Goal: Navigation & Orientation: Find specific page/section

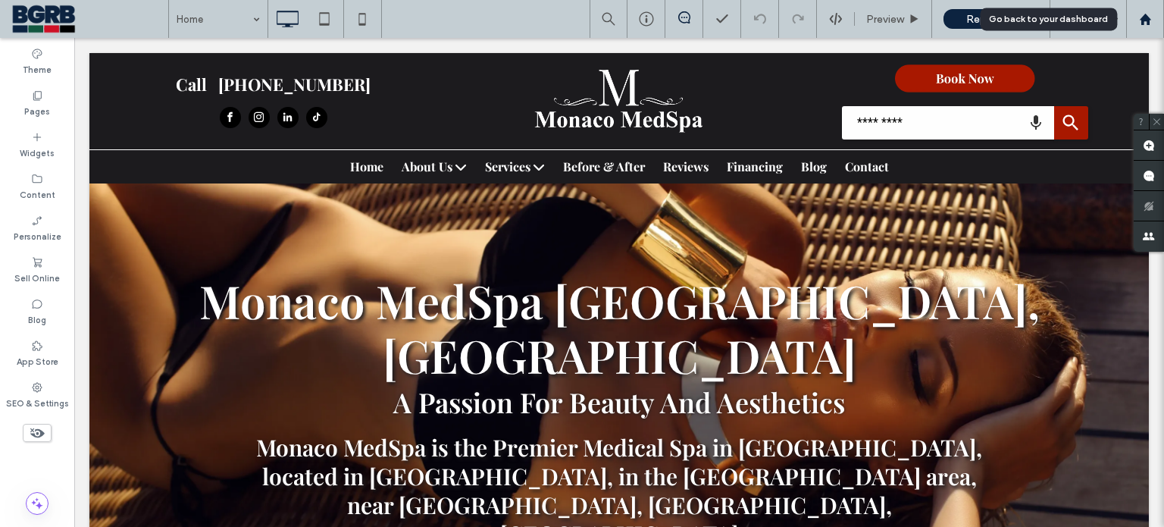
click at [1144, 8] on div at bounding box center [1145, 19] width 38 height 38
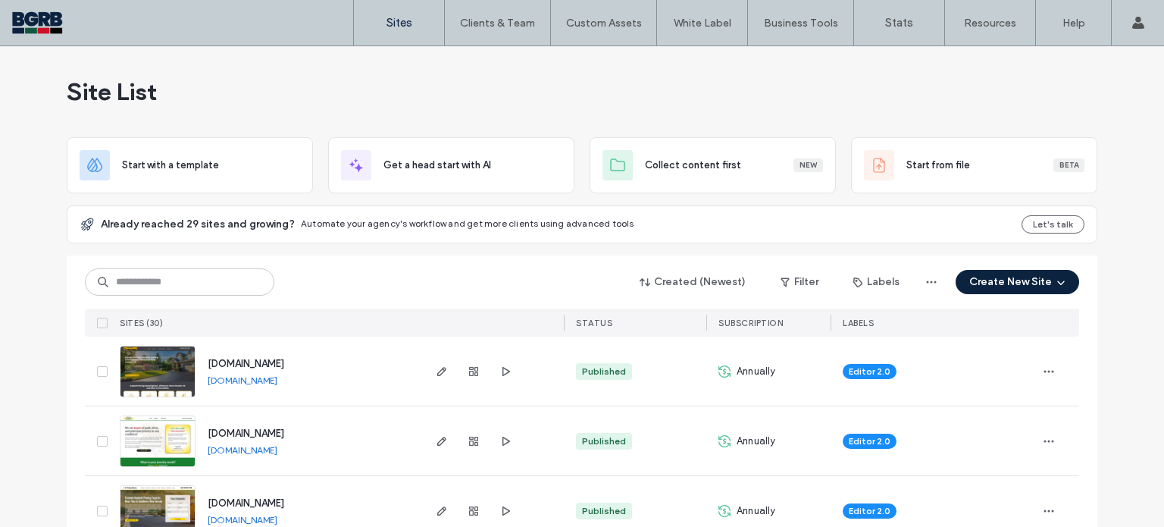
click at [284, 362] on span "www.allstatepavingpa.com" at bounding box center [246, 363] width 77 height 11
